Goal: Complete application form

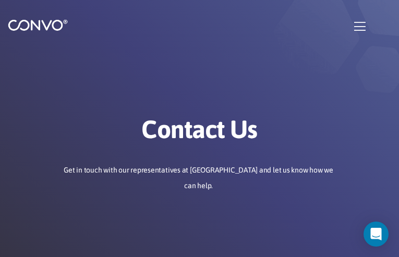
type input "VpOTumEEjfo"
type input "onicemata94@gmail.com"
type input "vaCMqeBTeY"
type input "sYEDpGQtKX"
type input "adMUjQSH"
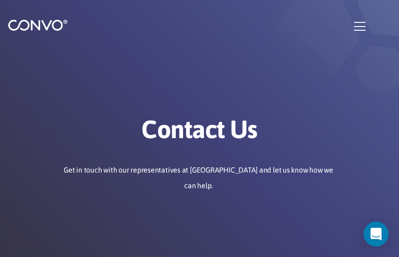
type input "WTeLFMdNZ"
type input "[EMAIL_ADDRESS][DOMAIN_NAME]"
type input "LQdjgLnSKXvO"
type input "JIfXcsAlSaTDBKzb"
checkbox input"] "false"
